Goal: Information Seeking & Learning: Learn about a topic

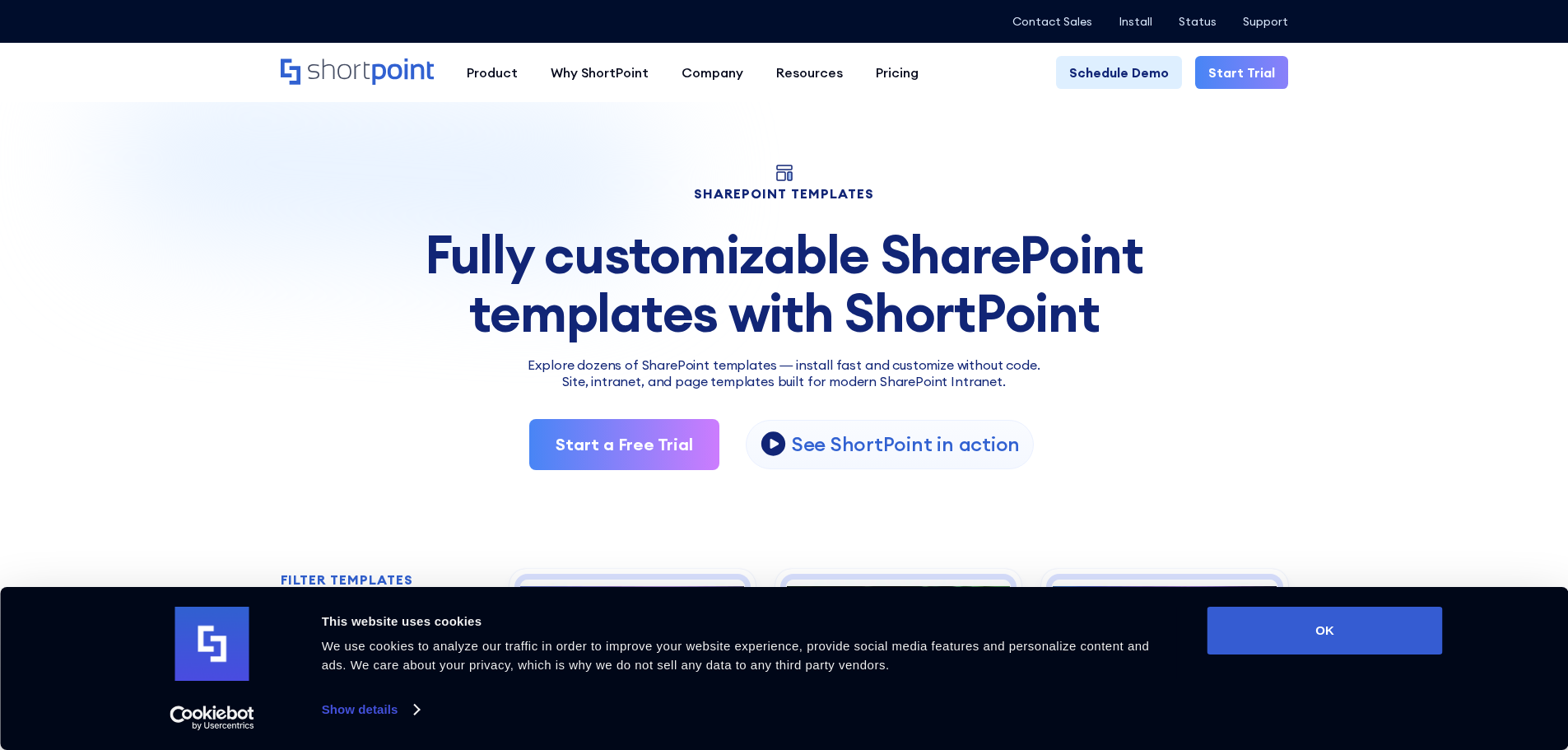
scroll to position [330, 0]
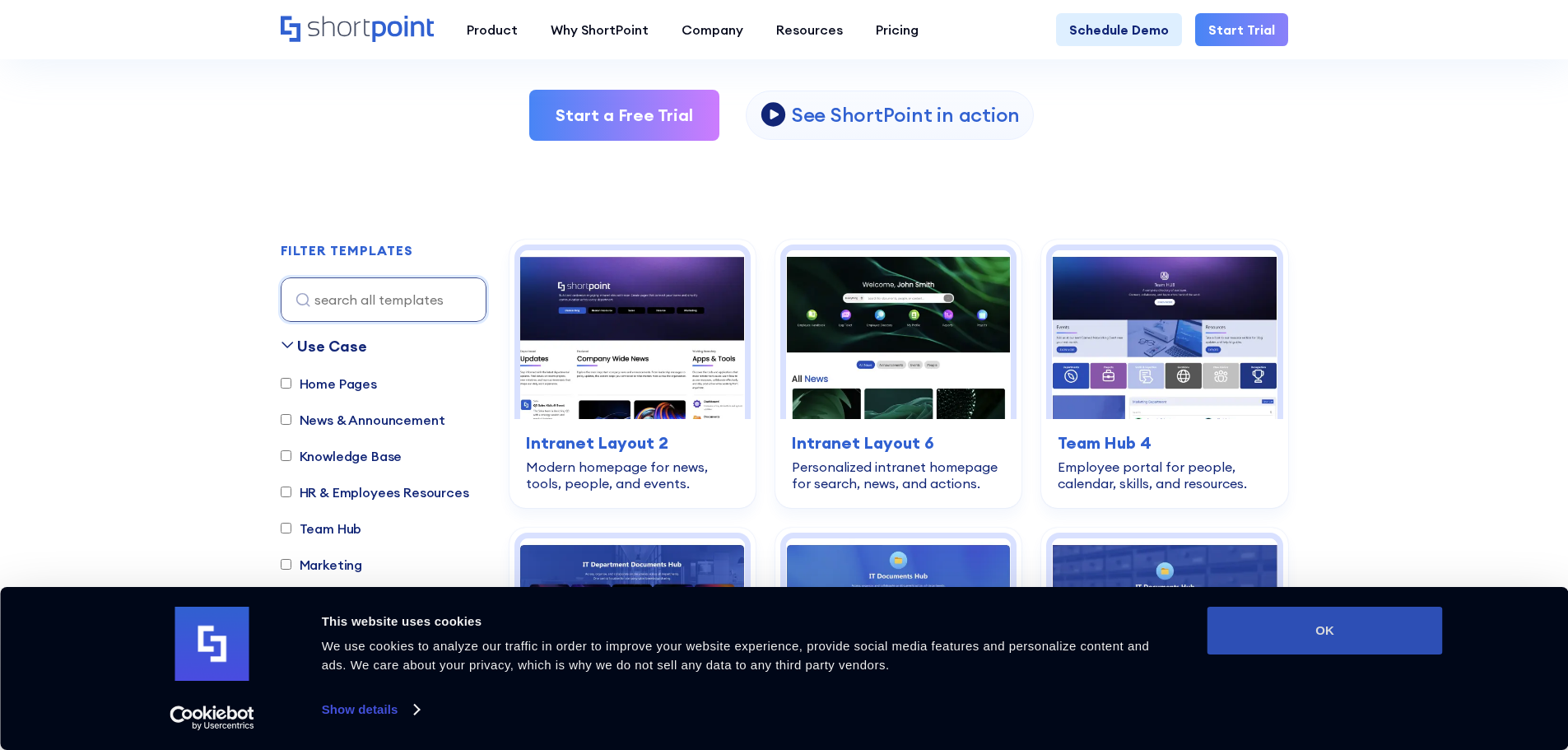
click at [1378, 632] on button "OK" at bounding box center [1325, 631] width 236 height 48
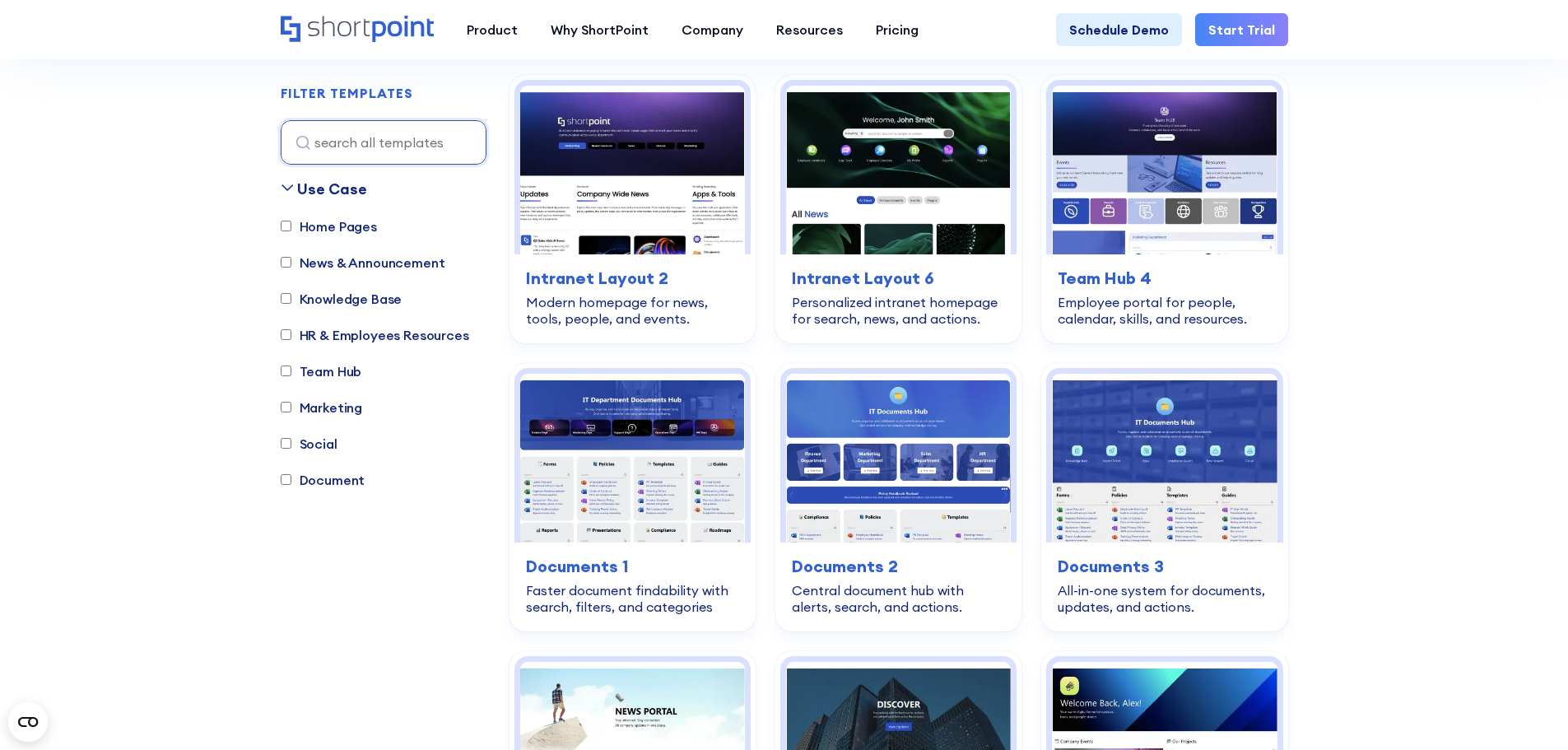
scroll to position [411, 0]
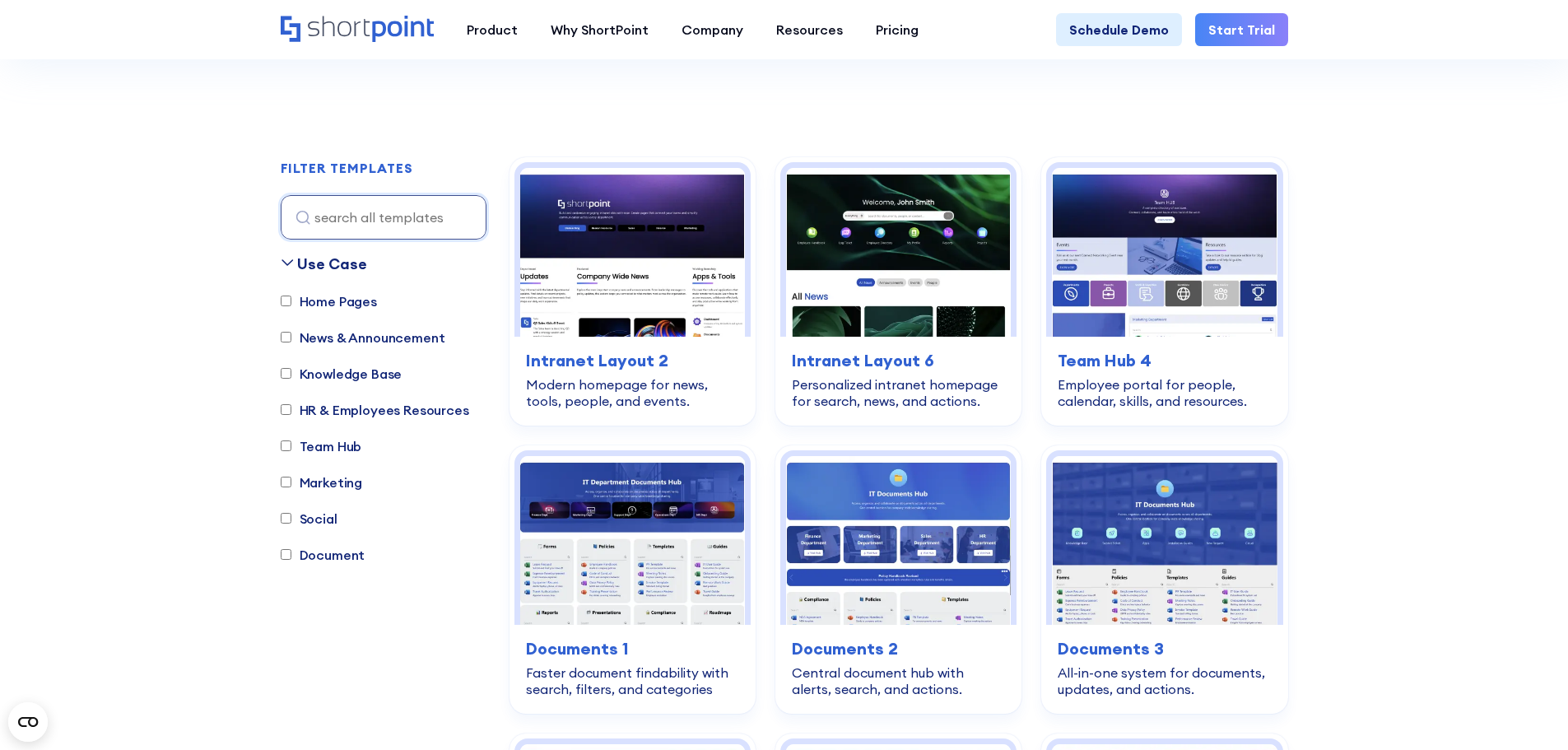
click at [340, 561] on label "Document" at bounding box center [322, 555] width 84 height 19
click at [292, 560] on input "Document" at bounding box center [285, 554] width 11 height 11
checkbox input "true"
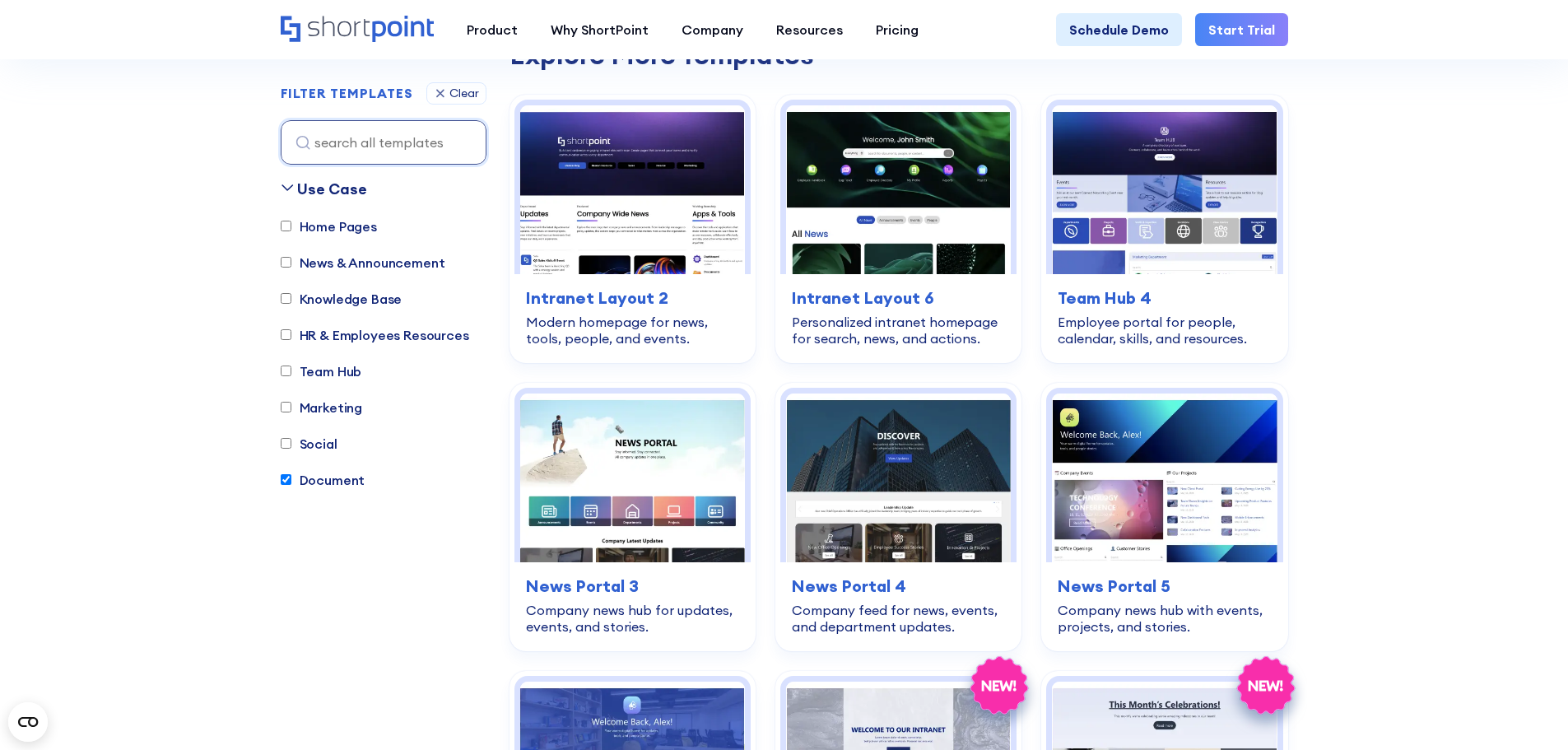
scroll to position [898, 0]
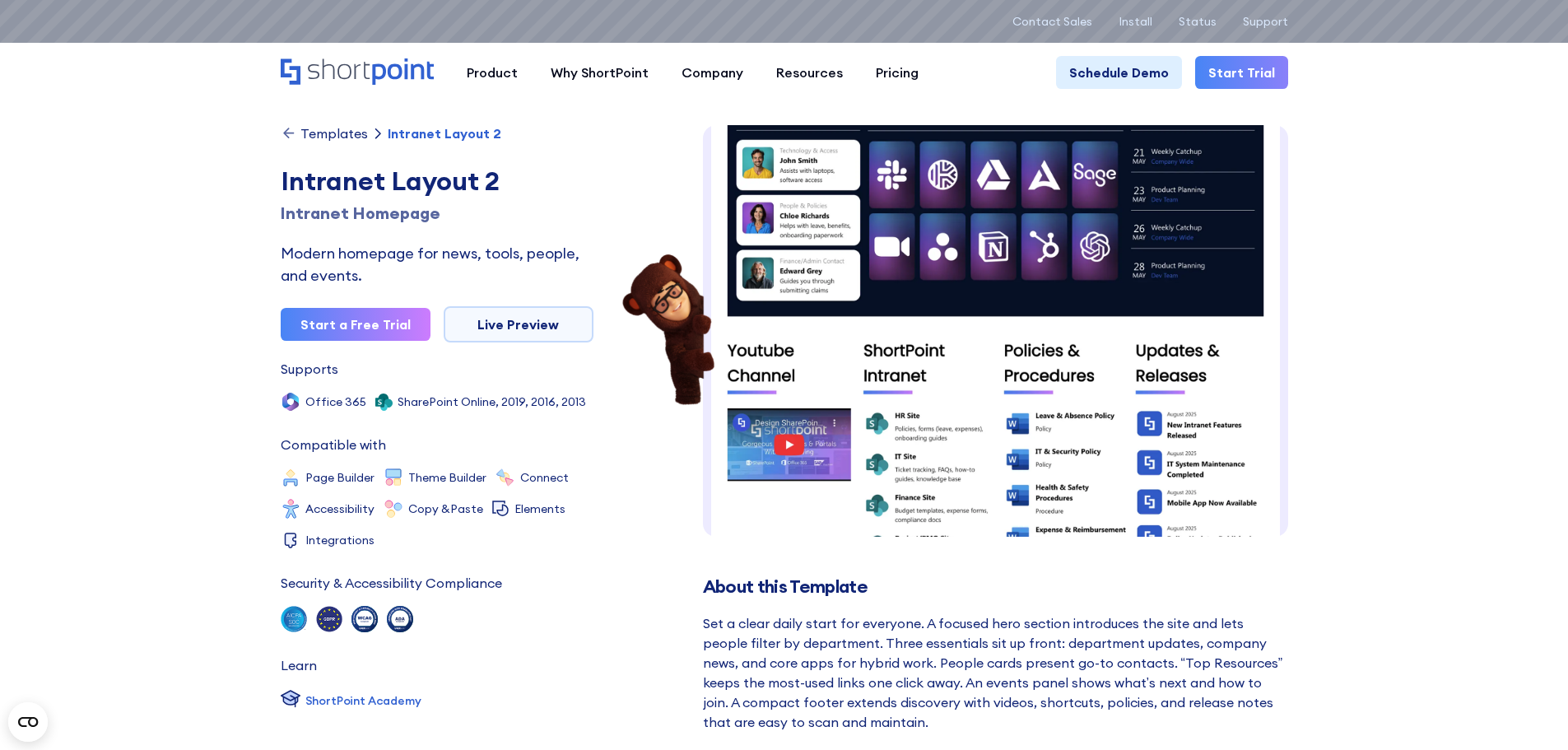
scroll to position [704, 0]
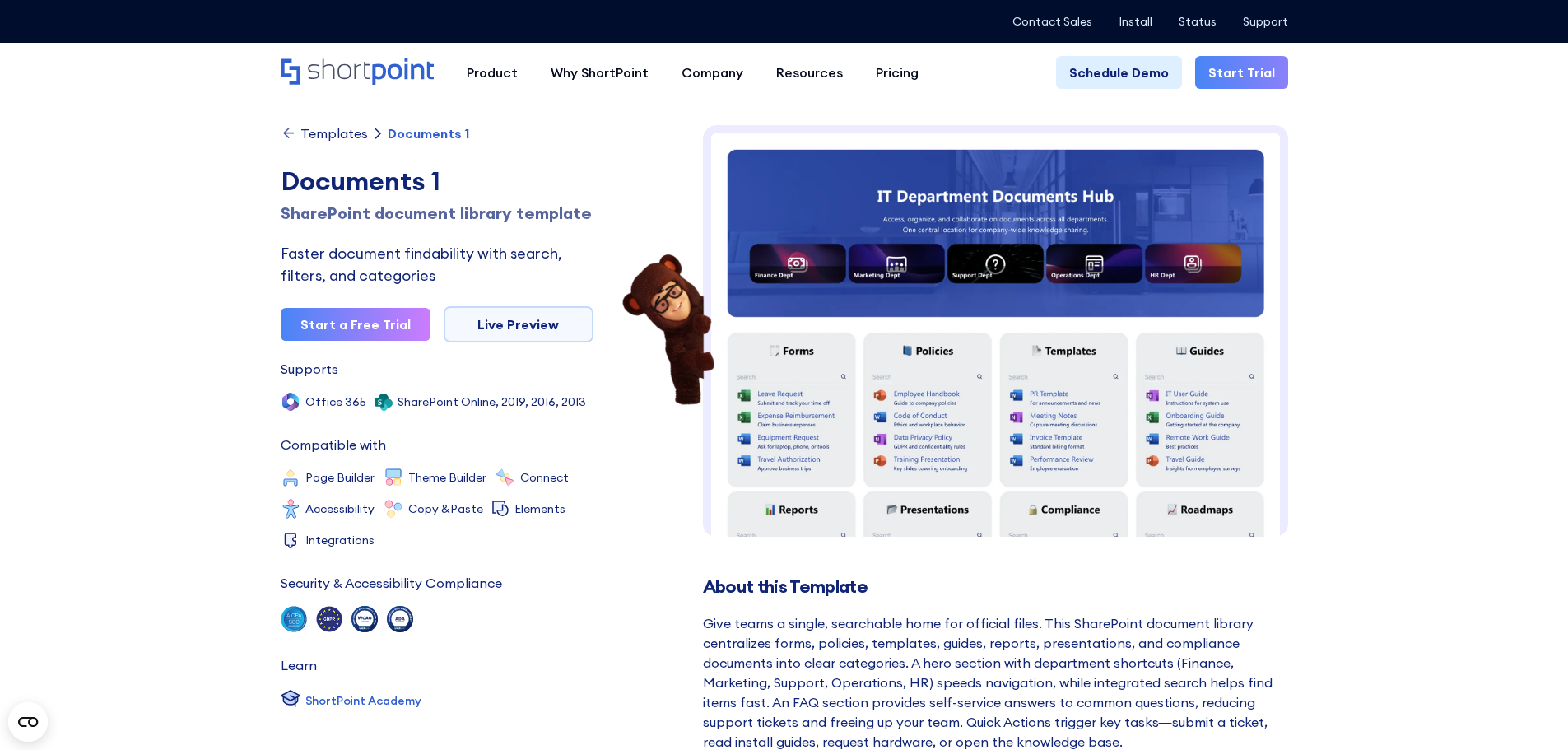
scroll to position [145, 0]
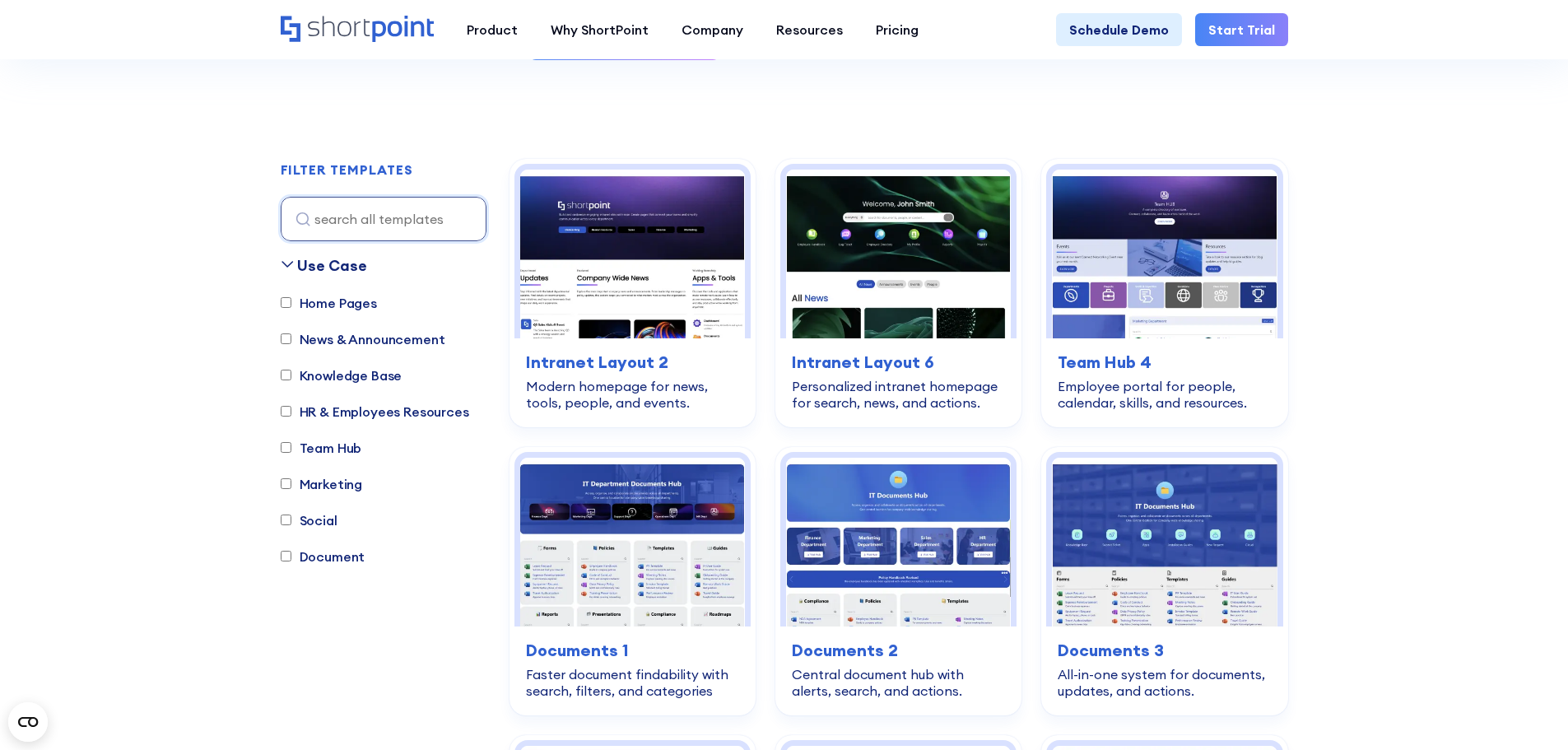
scroll to position [411, 0]
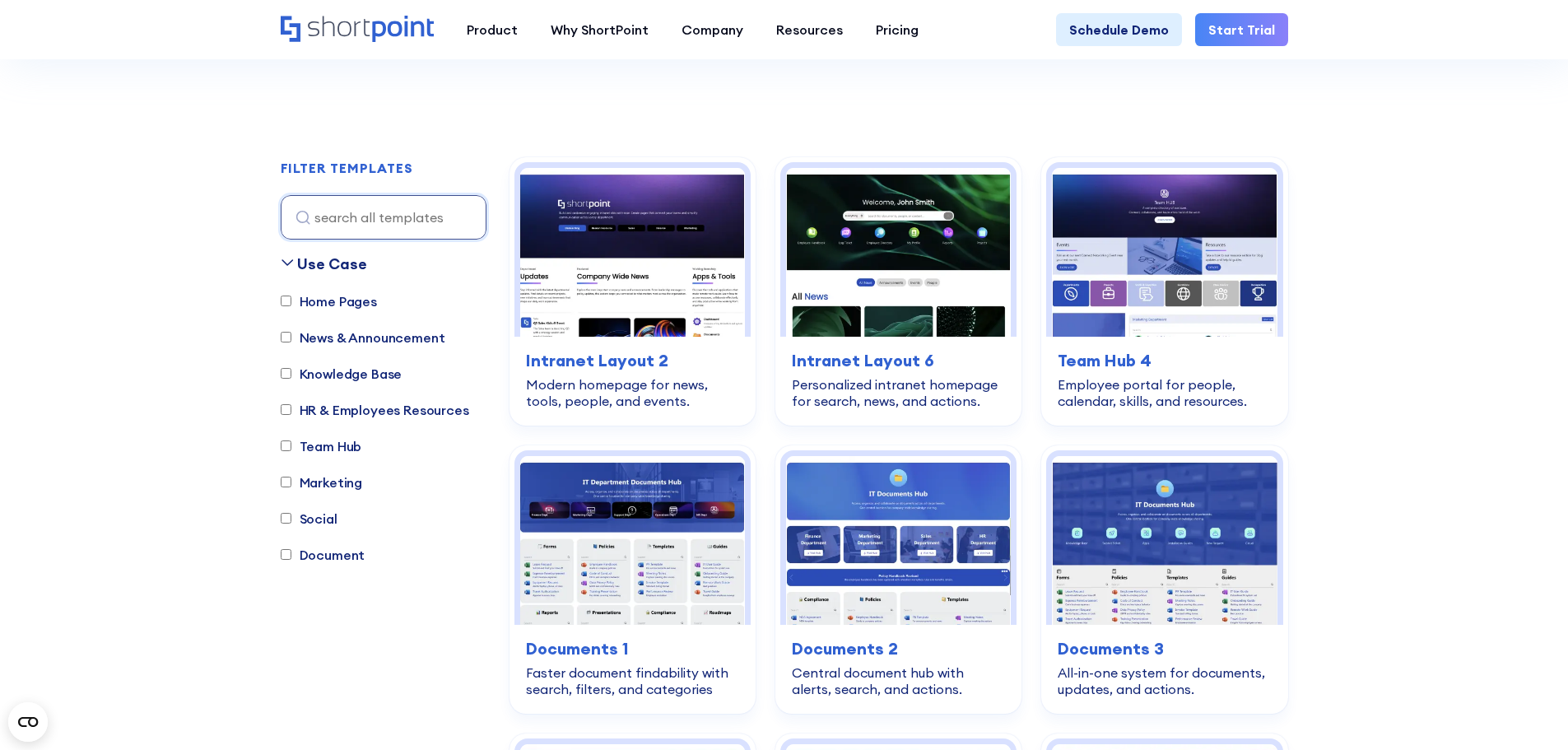
click at [356, 560] on label "Document" at bounding box center [322, 555] width 84 height 19
click at [292, 560] on input "Document" at bounding box center [285, 554] width 11 height 11
checkbox input "true"
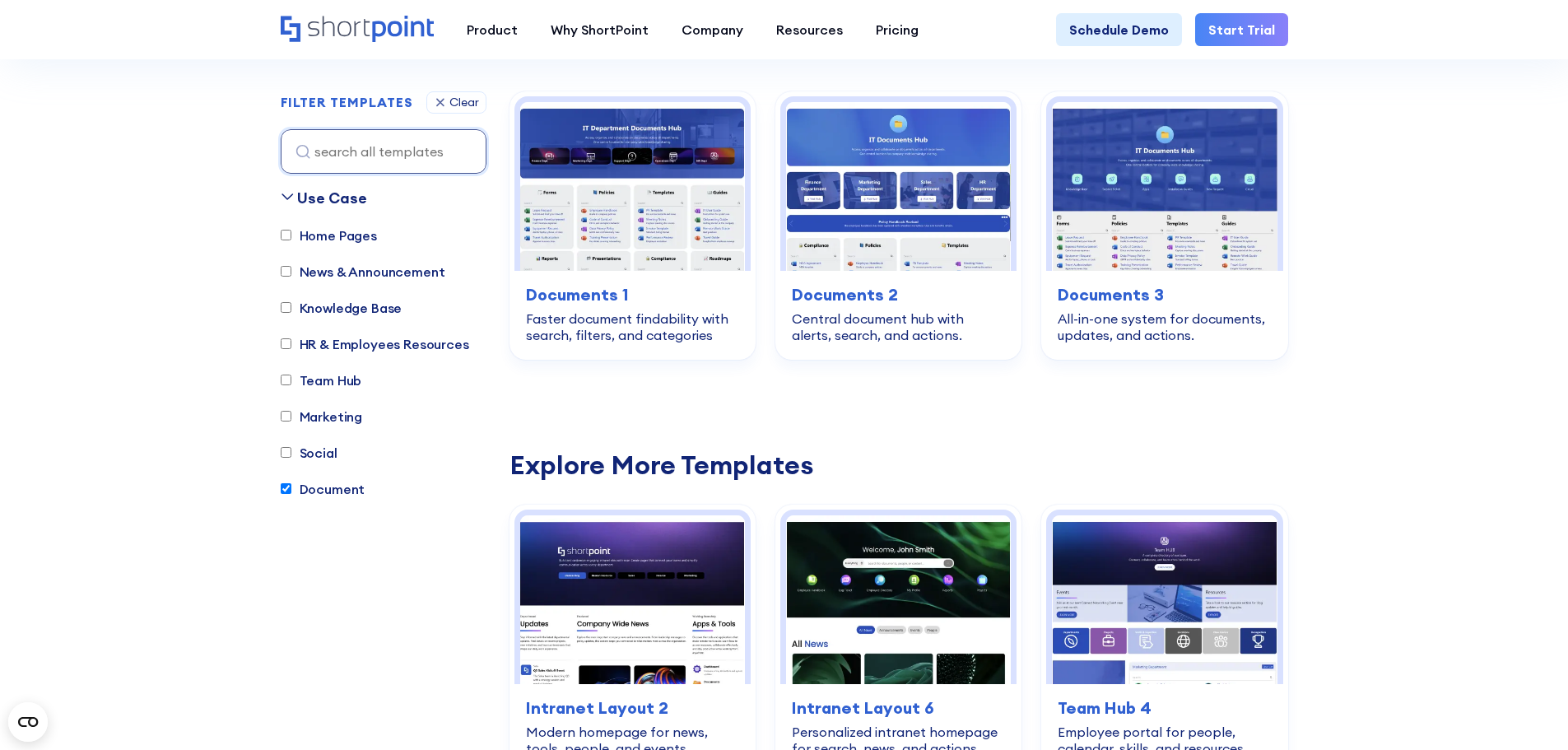
scroll to position [487, 0]
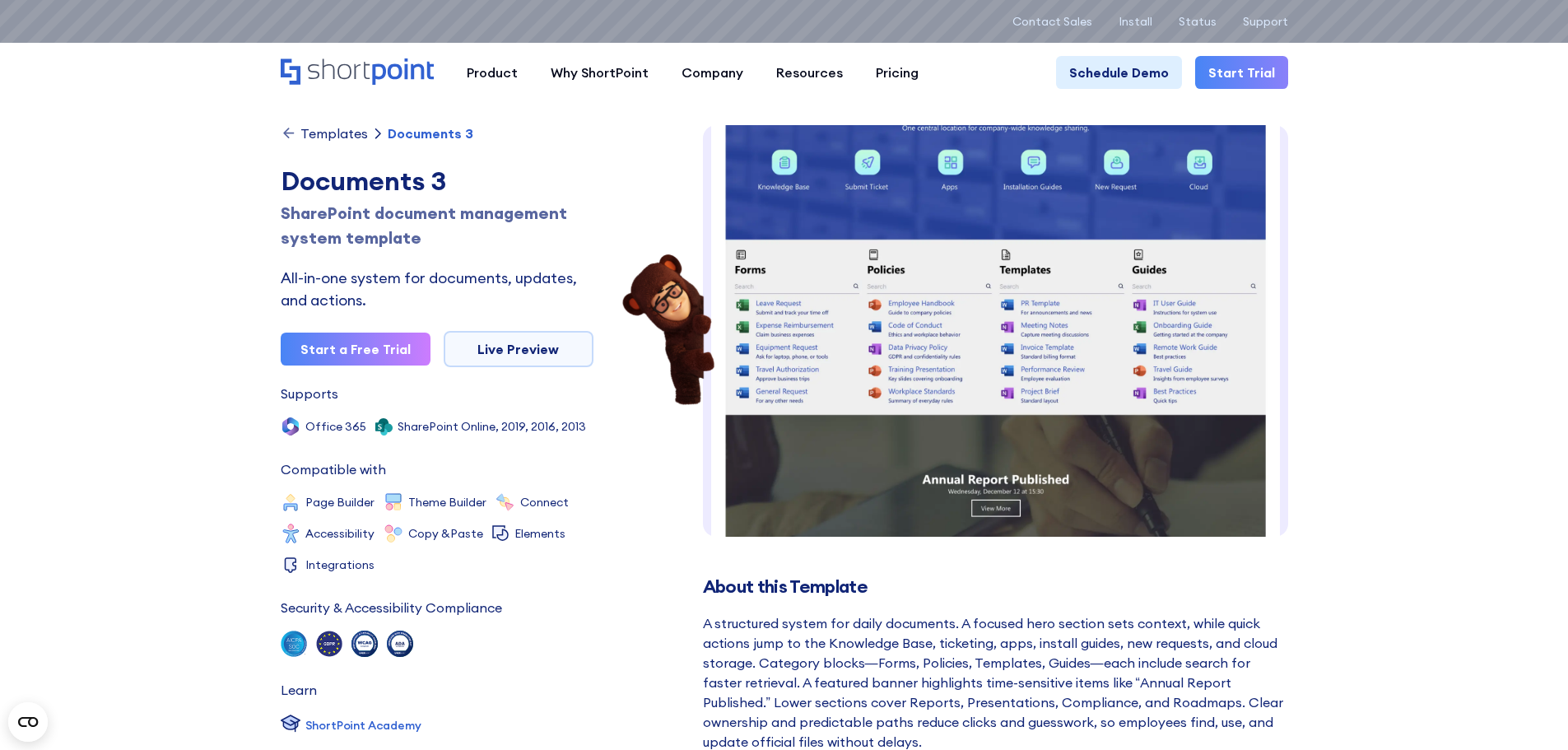
scroll to position [282, 0]
